Goal: Find specific page/section

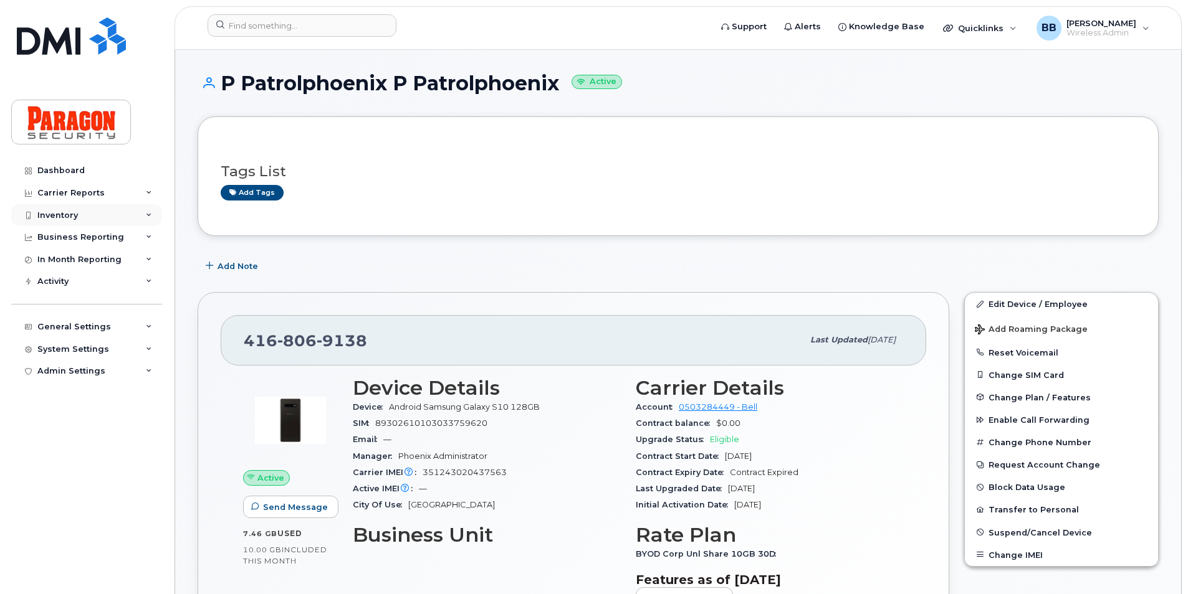
click at [62, 215] on div "Inventory" at bounding box center [57, 216] width 41 height 10
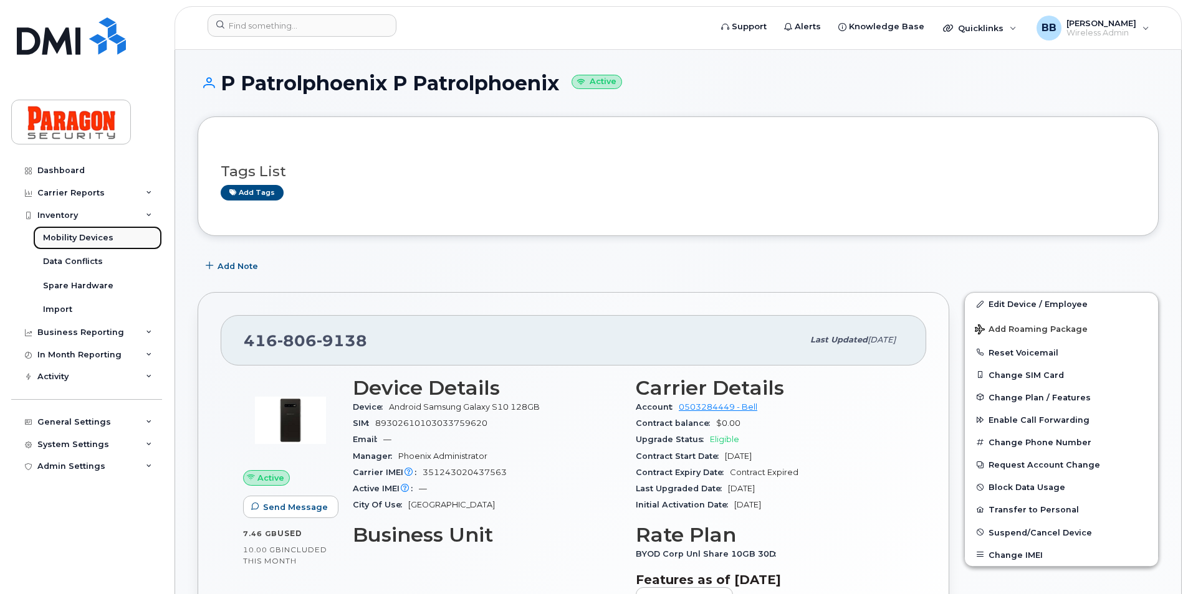
click at [70, 231] on link "Mobility Devices" at bounding box center [97, 238] width 129 height 24
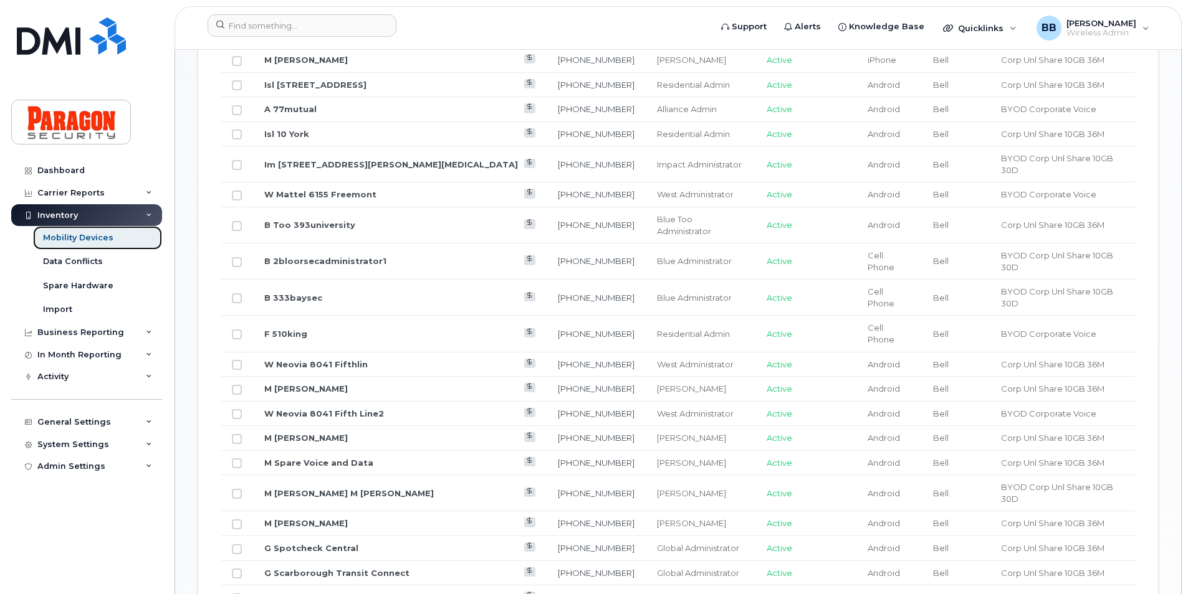
scroll to position [436, 0]
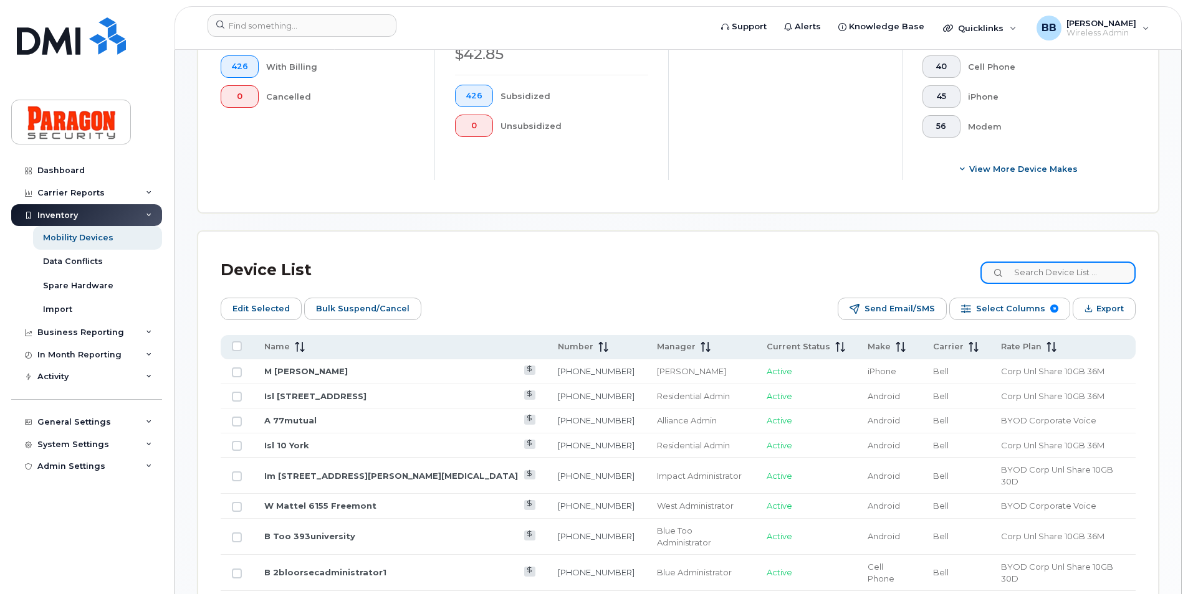
click at [1052, 269] on input at bounding box center [1057, 273] width 155 height 22
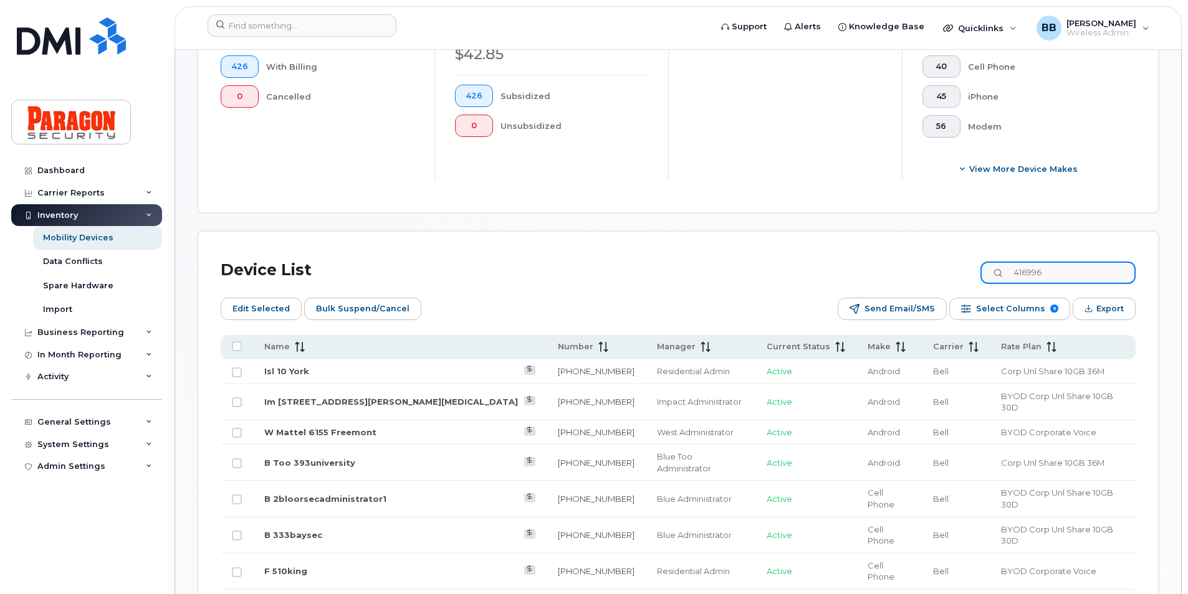
scroll to position [365, 0]
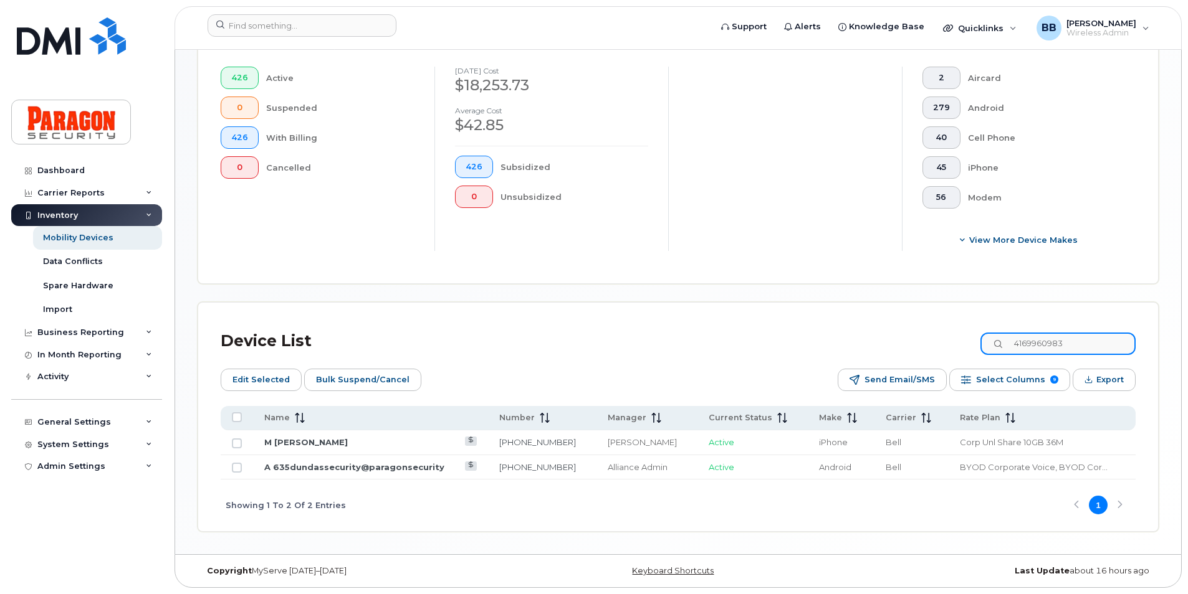
type input "4169960983"
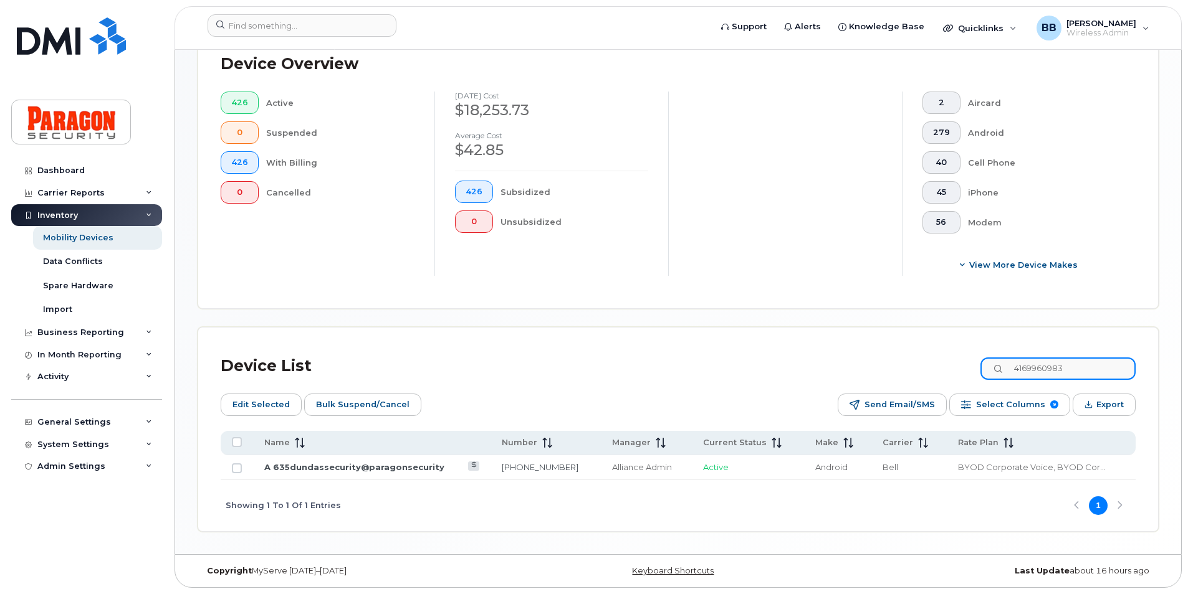
scroll to position [340, 0]
click at [383, 469] on link "A 635dundassecurity@paragonsecurity" at bounding box center [354, 467] width 180 height 10
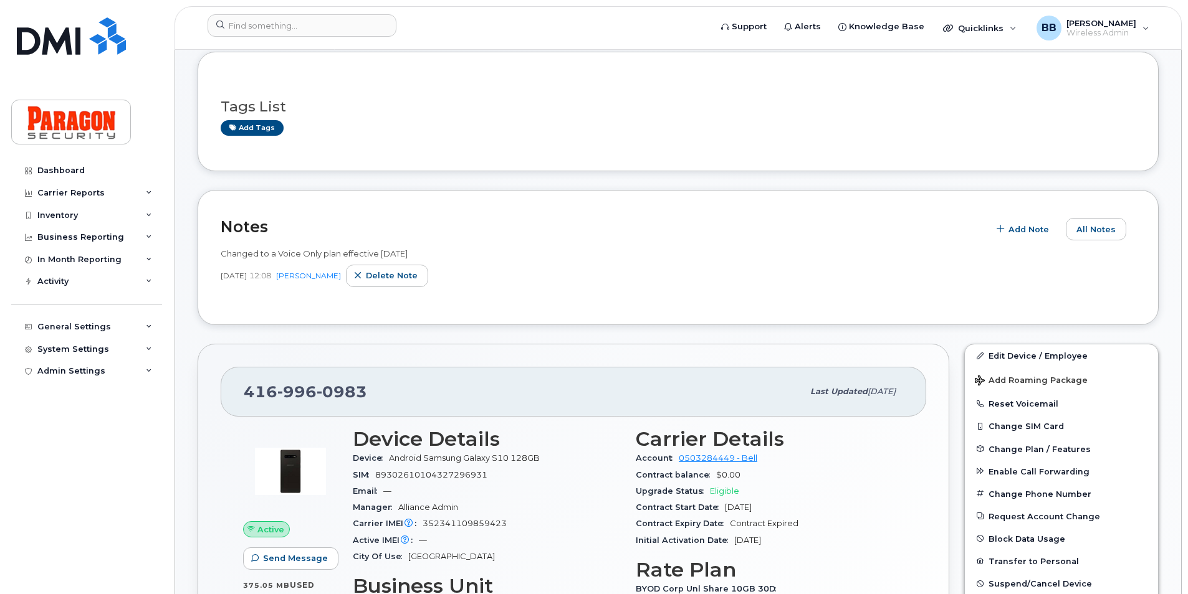
scroll to position [249, 0]
